Goal: Task Accomplishment & Management: Complete application form

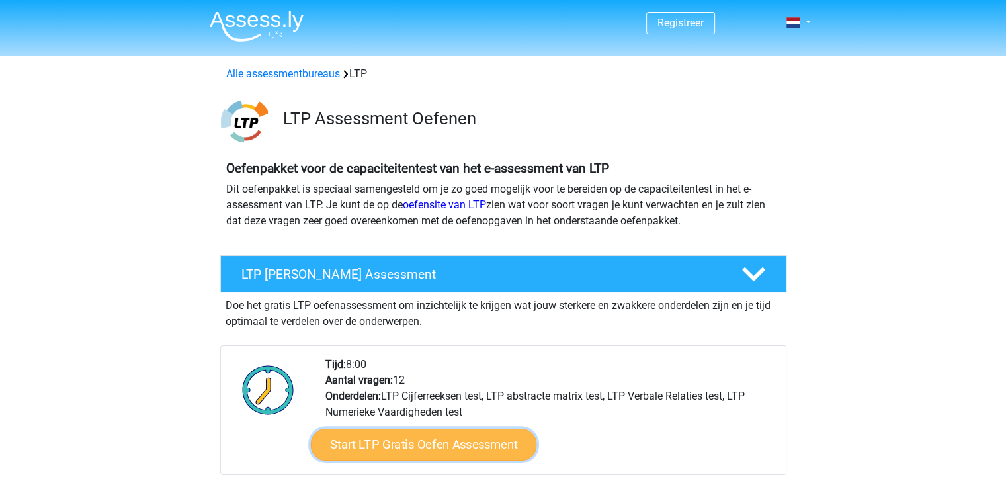
click at [419, 443] on link "Start LTP Gratis Oefen Assessment" at bounding box center [423, 445] width 226 height 32
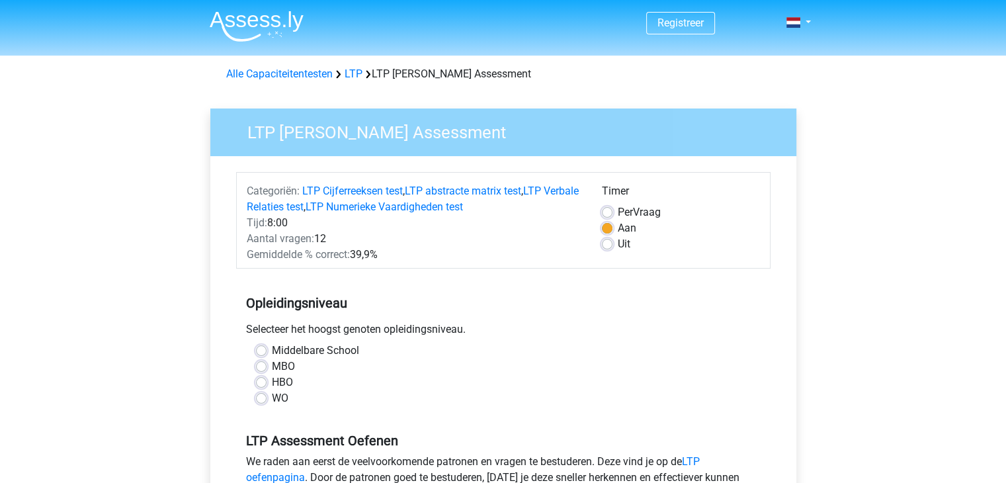
click at [272, 384] on label "HBO" at bounding box center [282, 382] width 21 height 16
click at [258, 384] on input "HBO" at bounding box center [261, 380] width 11 height 13
radio input "true"
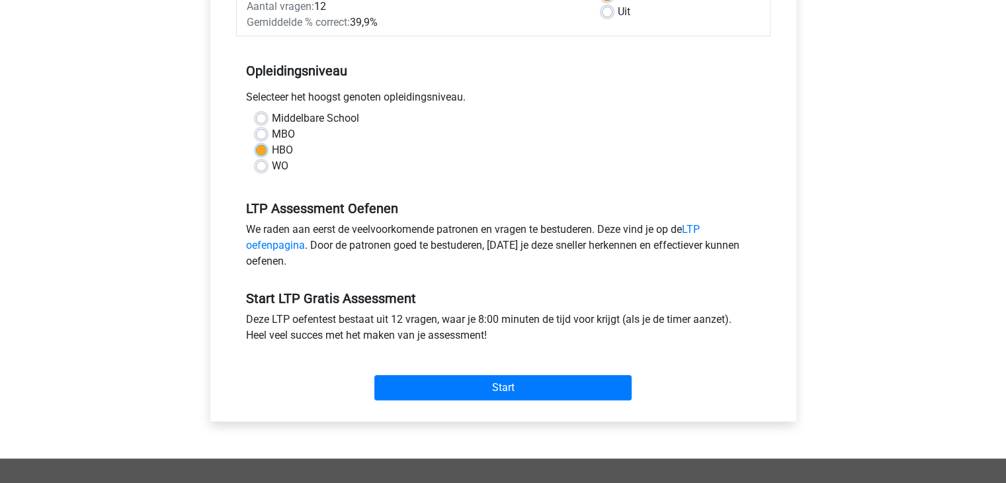
scroll to position [234, 0]
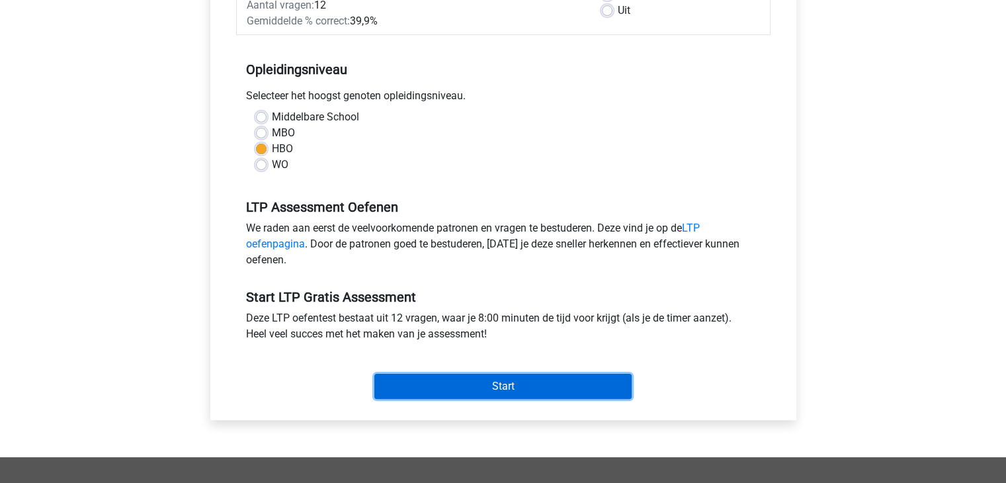
click at [485, 384] on input "Start" at bounding box center [502, 386] width 257 height 25
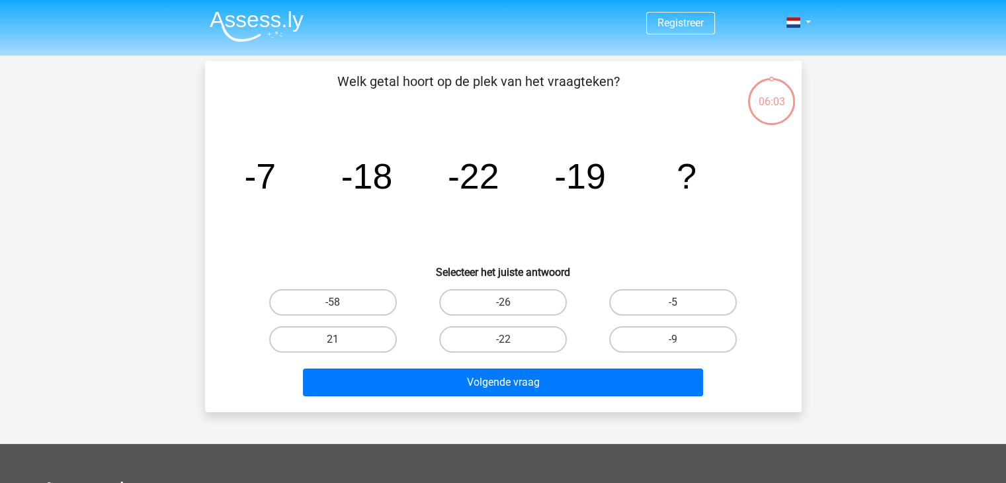
click at [680, 339] on input "-9" at bounding box center [677, 343] width 9 height 9
radio input "true"
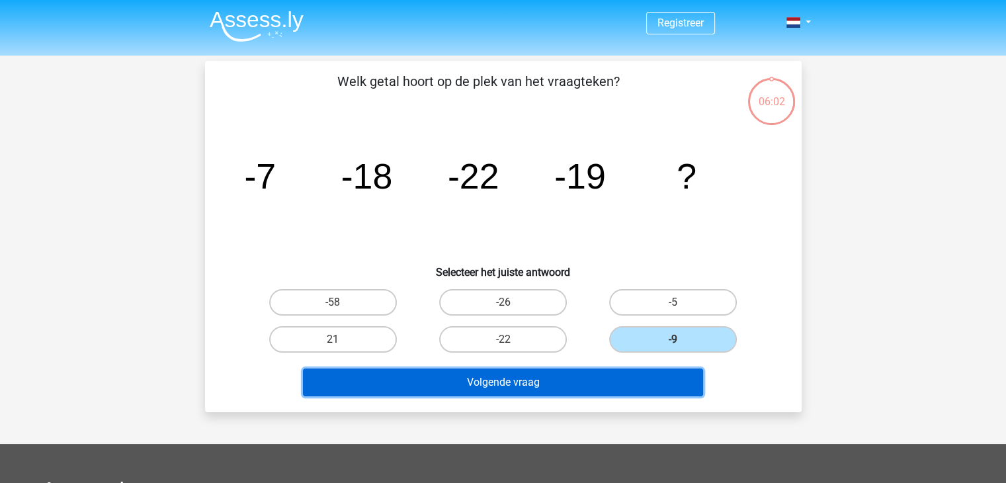
click at [525, 379] on button "Volgende vraag" at bounding box center [503, 382] width 400 height 28
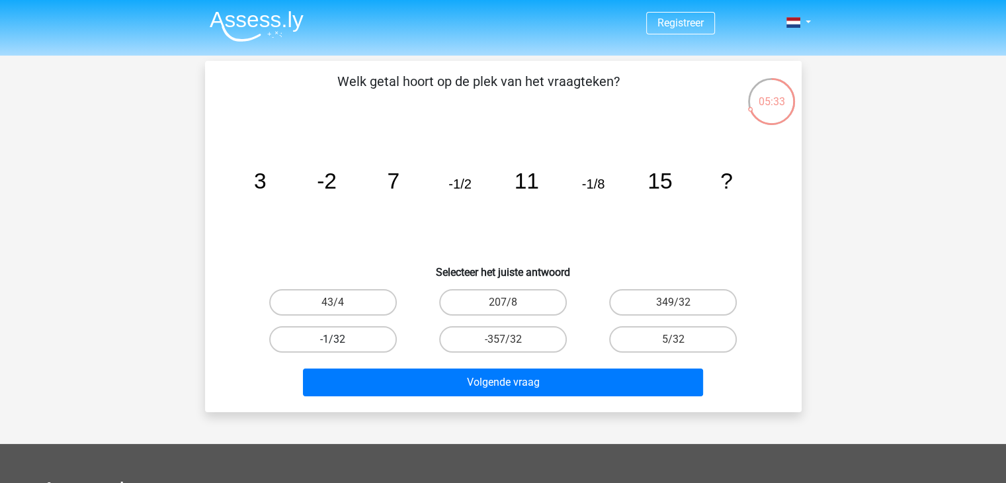
click at [332, 331] on label "-1/32" at bounding box center [333, 339] width 128 height 26
click at [333, 339] on input "-1/32" at bounding box center [337, 343] width 9 height 9
radio input "true"
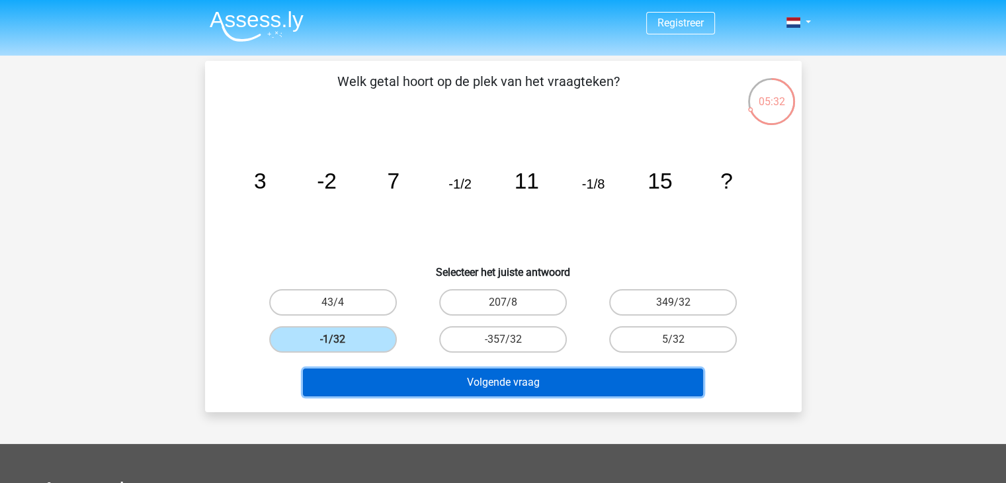
click at [519, 384] on button "Volgende vraag" at bounding box center [503, 382] width 400 height 28
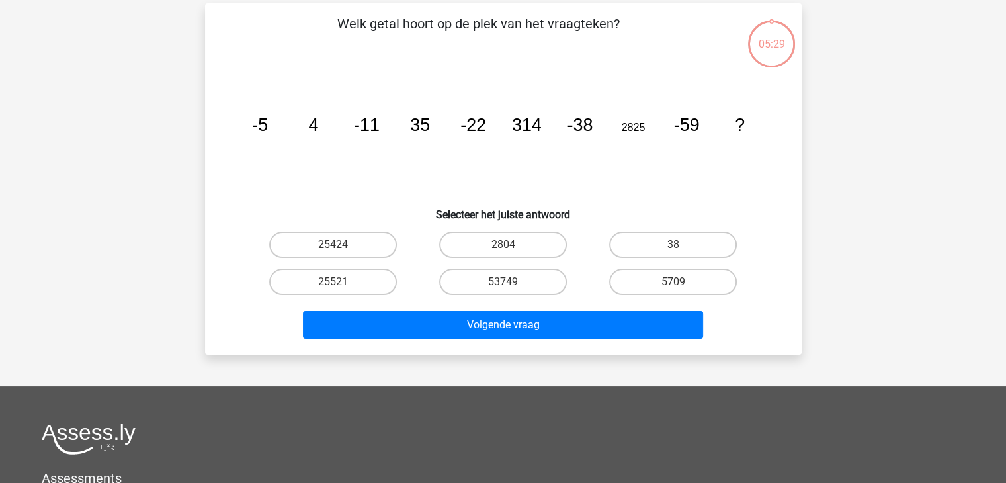
scroll to position [61, 0]
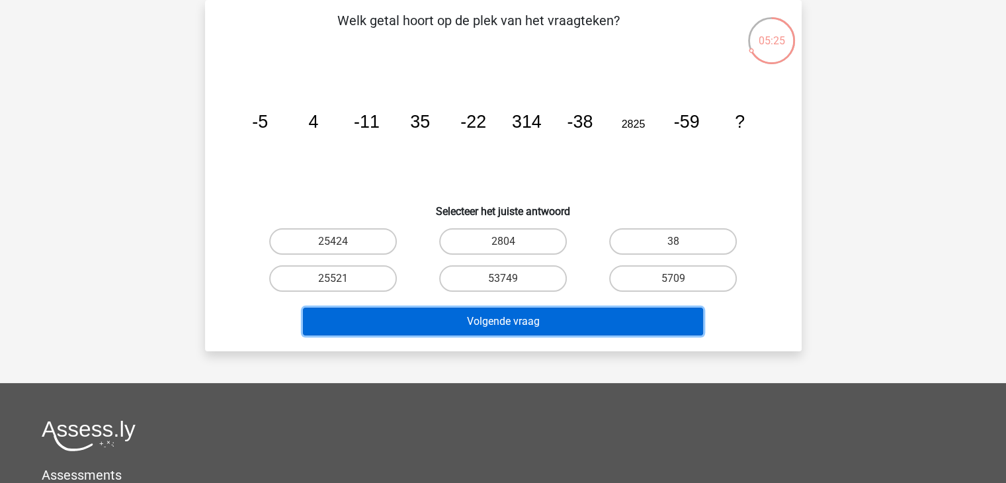
click at [561, 319] on button "Volgende vraag" at bounding box center [503, 322] width 400 height 28
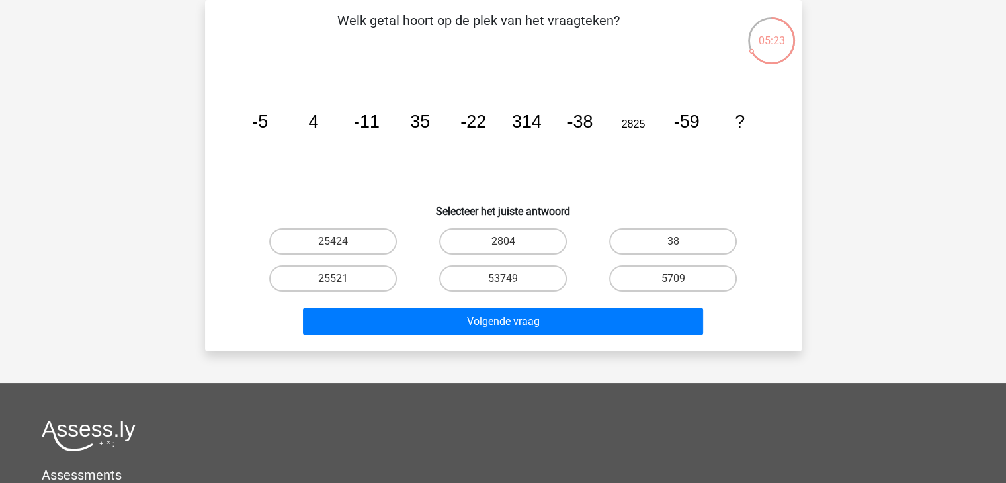
click at [336, 286] on input "25521" at bounding box center [337, 282] width 9 height 9
radio input "true"
drag, startPoint x: 478, startPoint y: 120, endPoint x: 569, endPoint y: 100, distance: 92.8
click at [569, 100] on icon "image/svg+xml -5 4 -11 35 -22 314 -38 2825 -59 ?" at bounding box center [503, 128] width 533 height 134
click at [691, 185] on icon "image/svg+xml -5 4 -11 35 -22 314 -38 2825 -59 ?" at bounding box center [503, 128] width 533 height 134
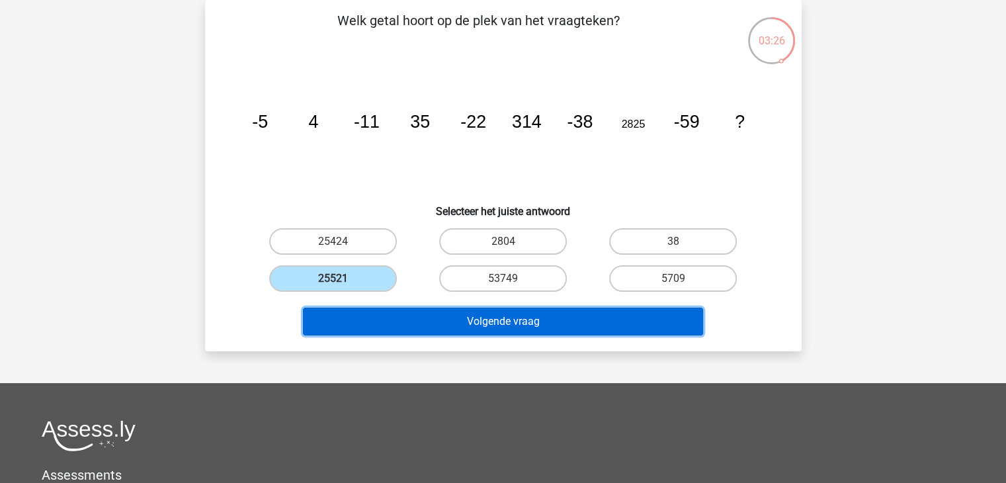
click at [536, 327] on button "Volgende vraag" at bounding box center [503, 322] width 400 height 28
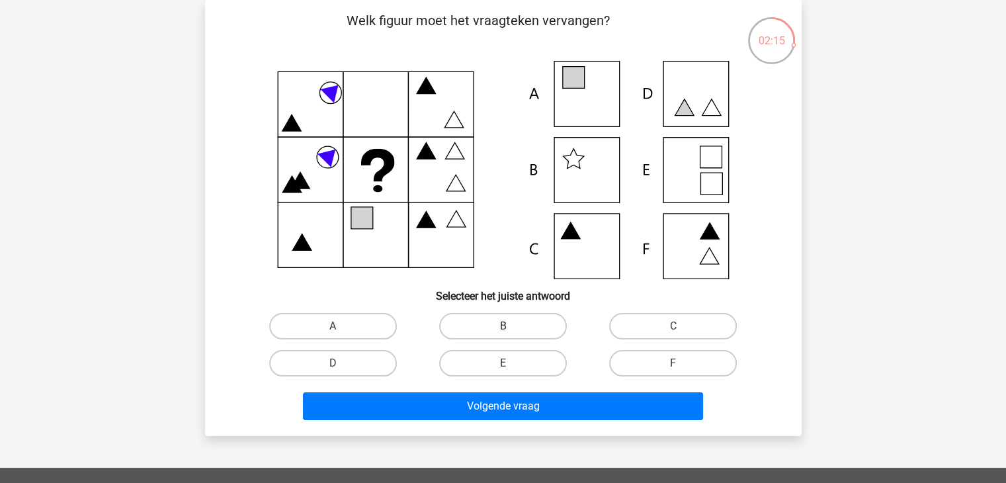
click at [509, 321] on label "B" at bounding box center [503, 326] width 128 height 26
click at [509, 326] on input "B" at bounding box center [507, 330] width 9 height 9
radio input "true"
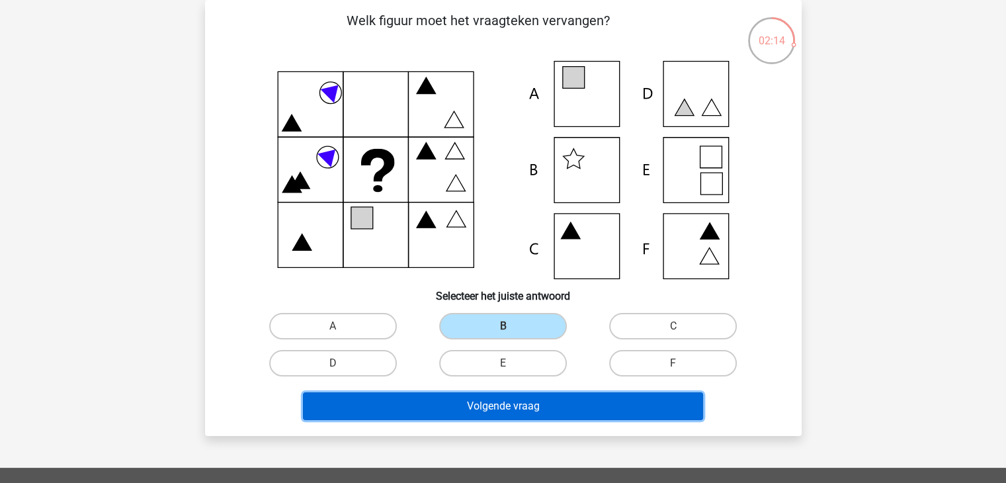
click at [511, 397] on button "Volgende vraag" at bounding box center [503, 406] width 400 height 28
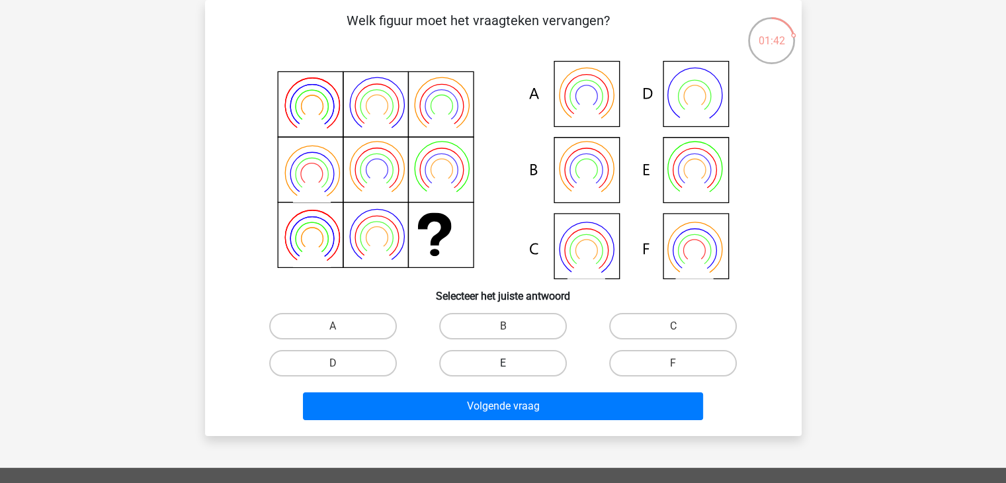
click at [520, 360] on label "E" at bounding box center [503, 363] width 128 height 26
click at [511, 363] on input "E" at bounding box center [507, 367] width 9 height 9
radio input "true"
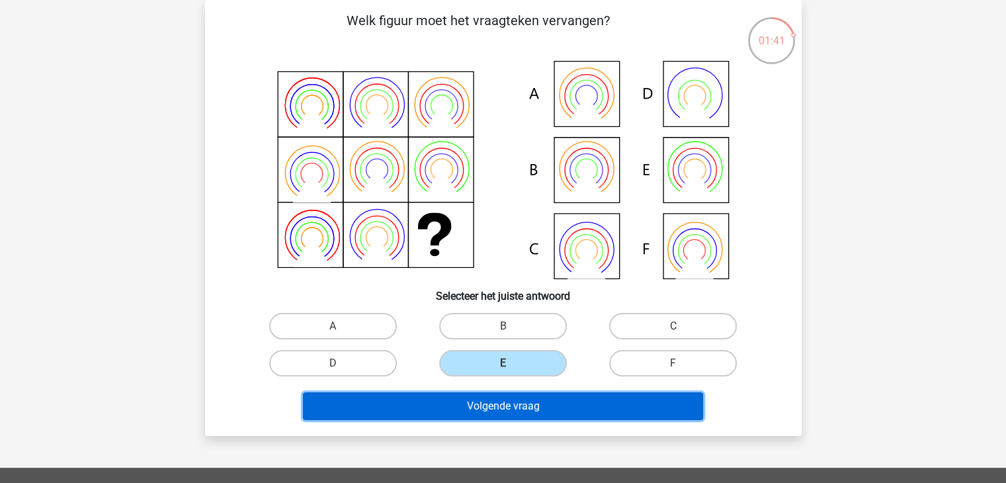
click at [535, 402] on button "Volgende vraag" at bounding box center [503, 406] width 400 height 28
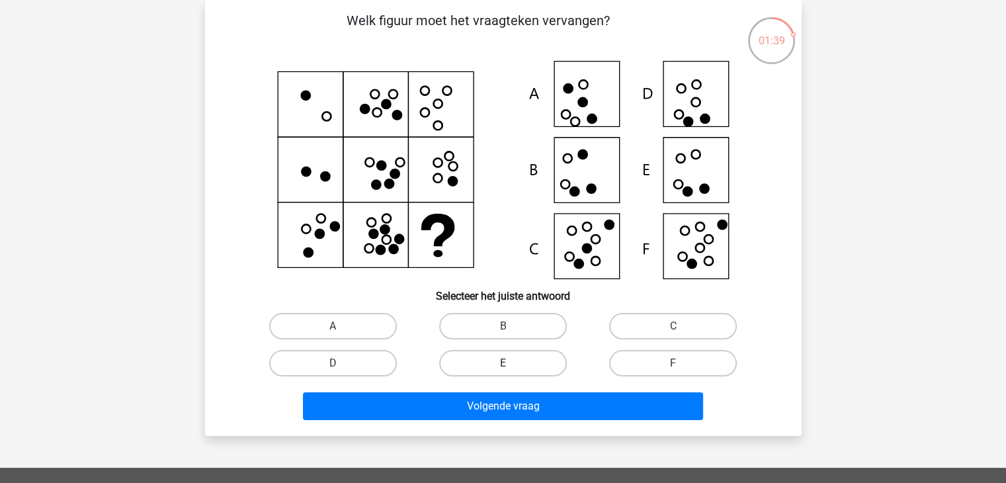
click at [517, 368] on label "E" at bounding box center [503, 363] width 128 height 26
click at [511, 368] on input "E" at bounding box center [507, 367] width 9 height 9
radio input "true"
click at [497, 387] on div "Volgende vraag" at bounding box center [503, 404] width 554 height 44
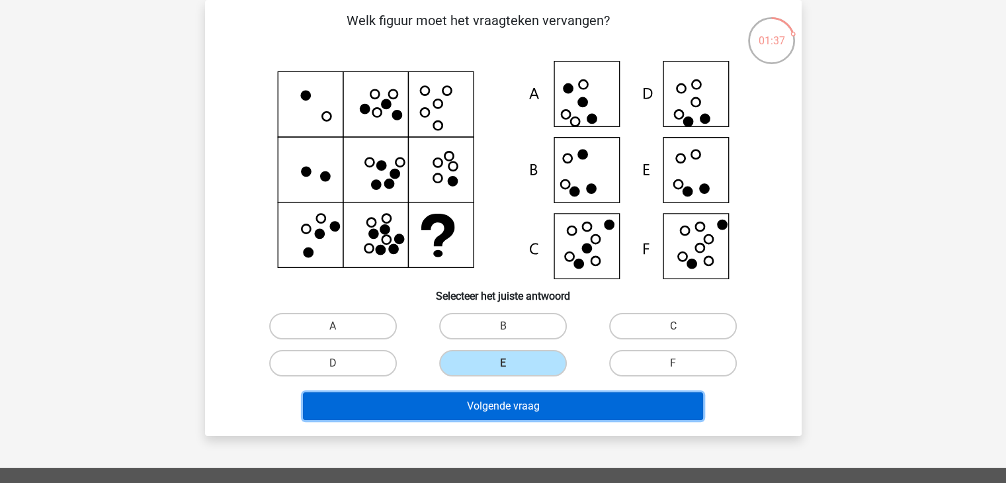
click at [488, 402] on button "Volgende vraag" at bounding box center [503, 406] width 400 height 28
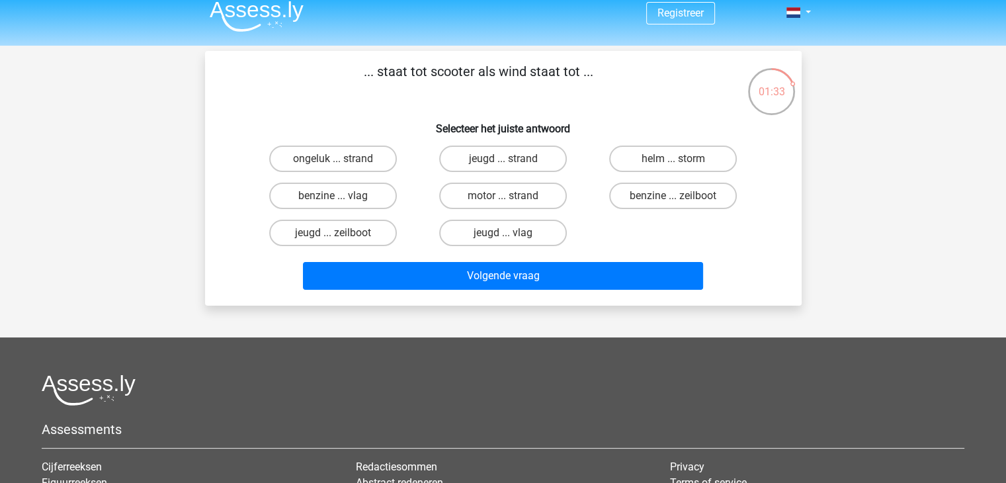
scroll to position [0, 0]
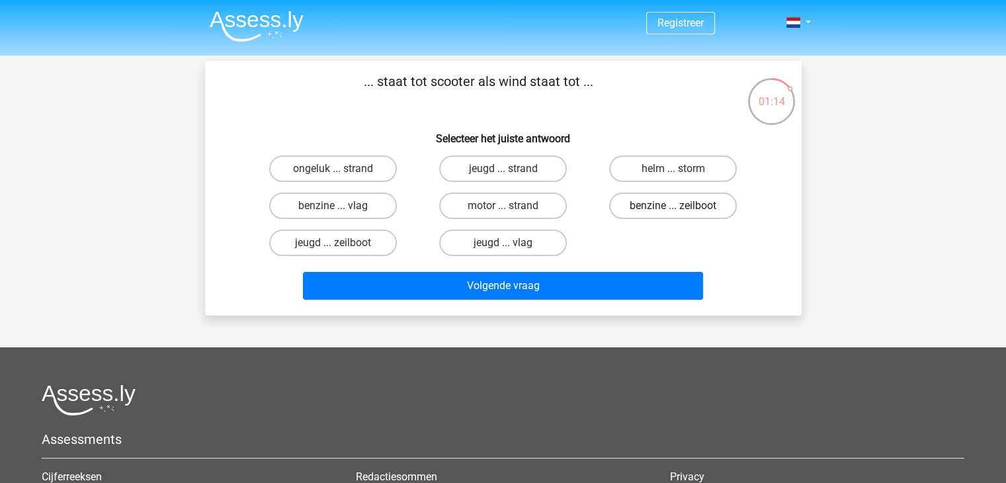
click at [658, 201] on label "benzine ... zeilboot" at bounding box center [673, 205] width 128 height 26
click at [673, 206] on input "benzine ... zeilboot" at bounding box center [677, 210] width 9 height 9
radio input "true"
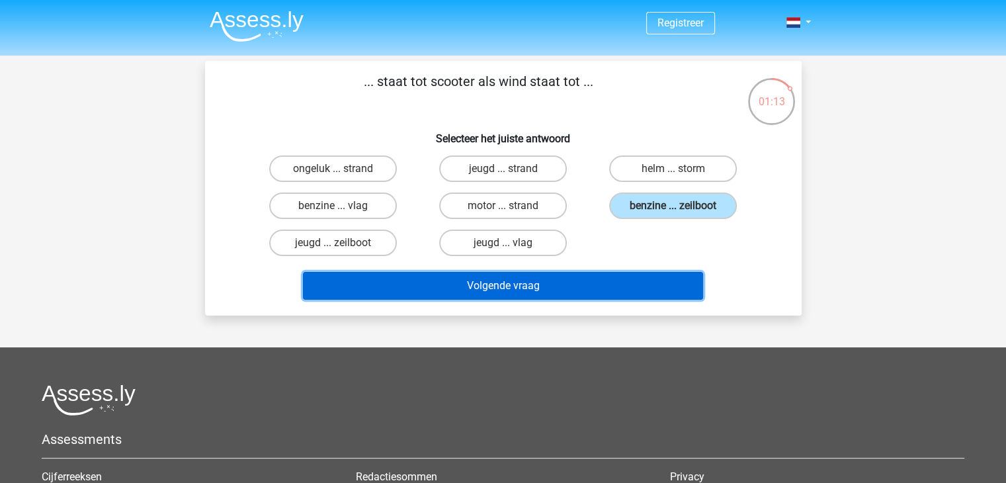
click at [538, 282] on button "Volgende vraag" at bounding box center [503, 286] width 400 height 28
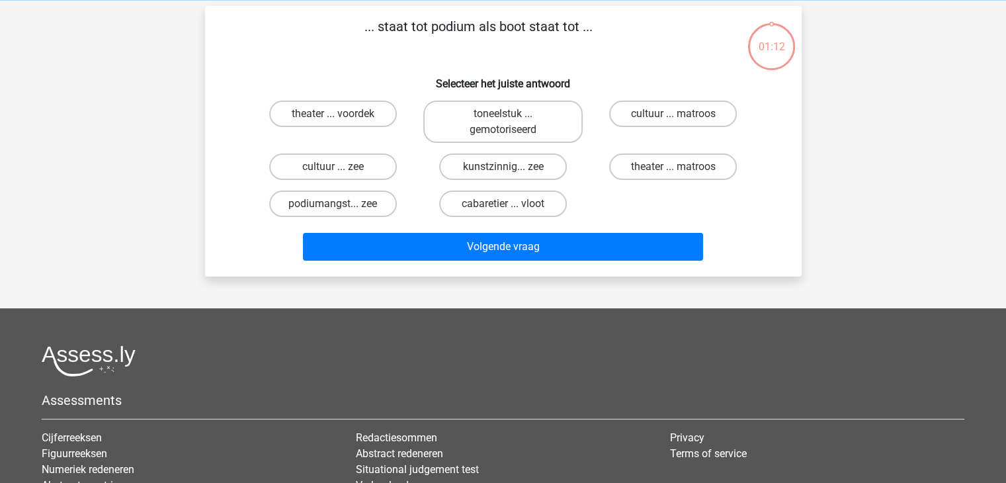
scroll to position [61, 0]
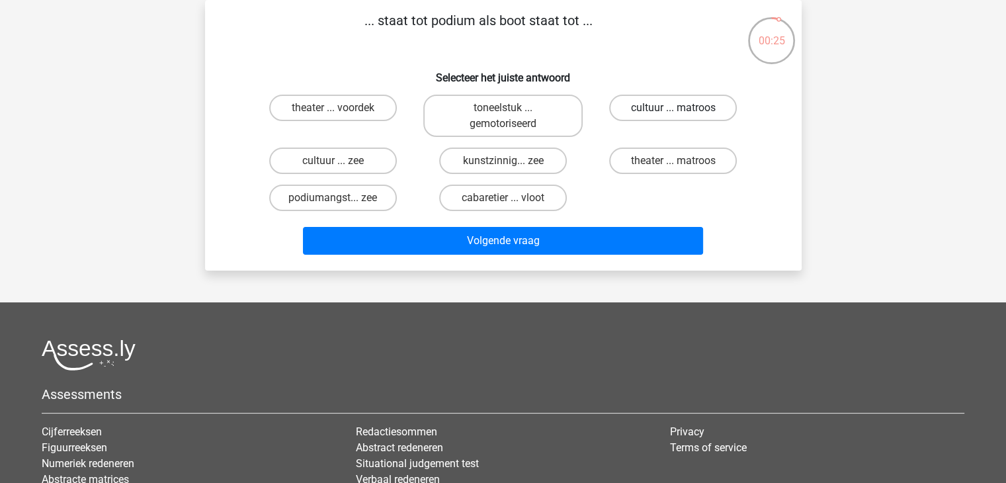
click at [667, 101] on label "cultuur ... matroos" at bounding box center [673, 108] width 128 height 26
click at [673, 108] on input "cultuur ... matroos" at bounding box center [677, 112] width 9 height 9
radio input "true"
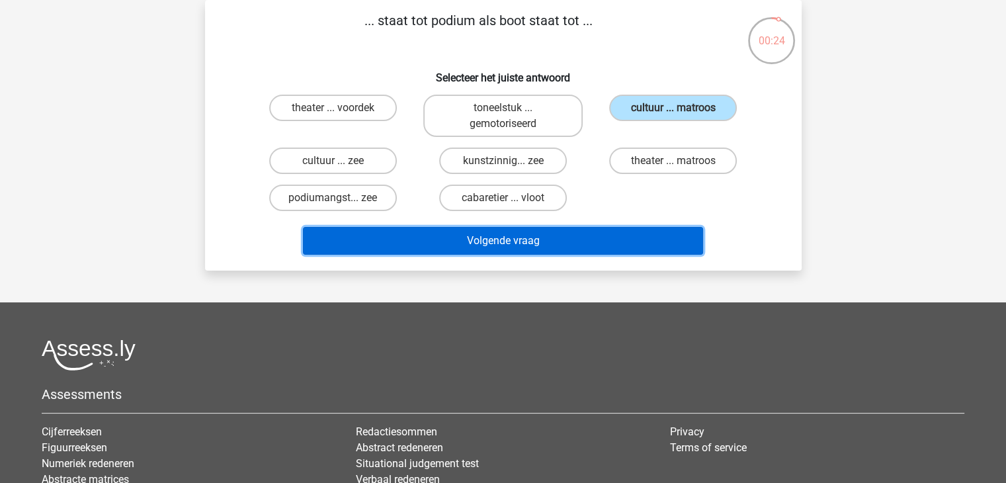
click at [515, 234] on button "Volgende vraag" at bounding box center [503, 241] width 400 height 28
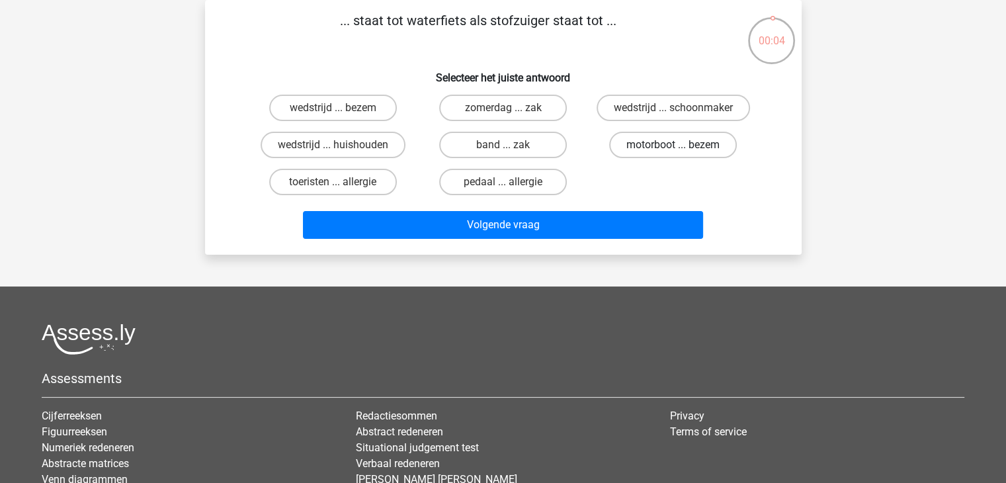
click at [648, 147] on label "motorboot ... bezem" at bounding box center [673, 145] width 128 height 26
click at [673, 147] on input "motorboot ... bezem" at bounding box center [677, 149] width 9 height 9
radio input "true"
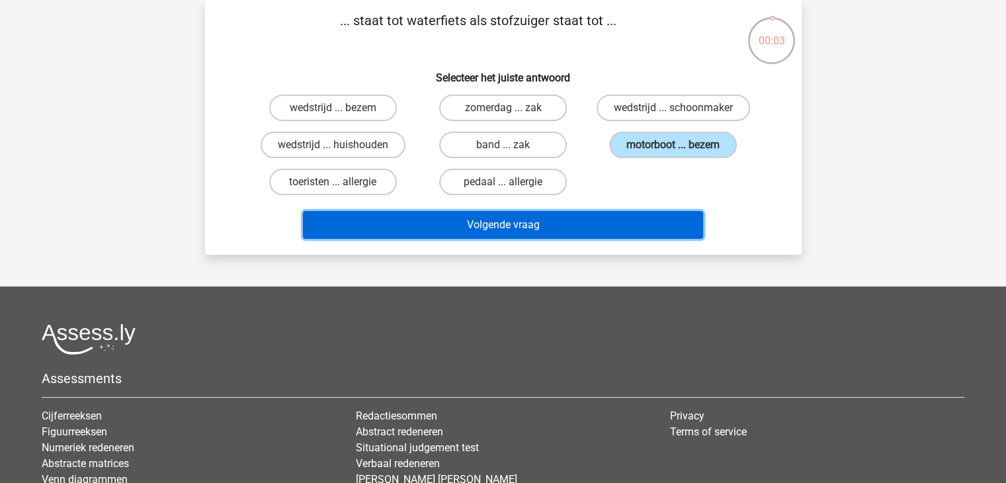
click at [533, 226] on button "Volgende vraag" at bounding box center [503, 225] width 400 height 28
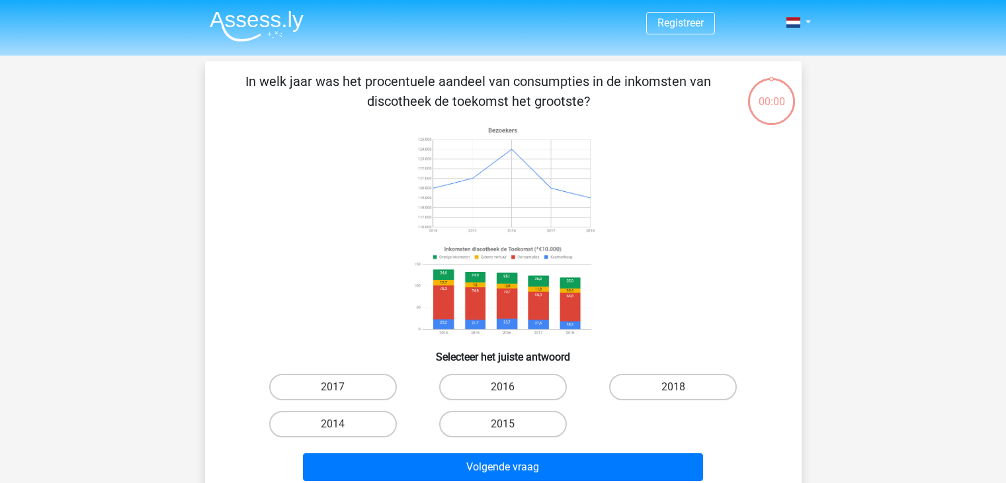
scroll to position [61, 0]
